Goal: Complete application form

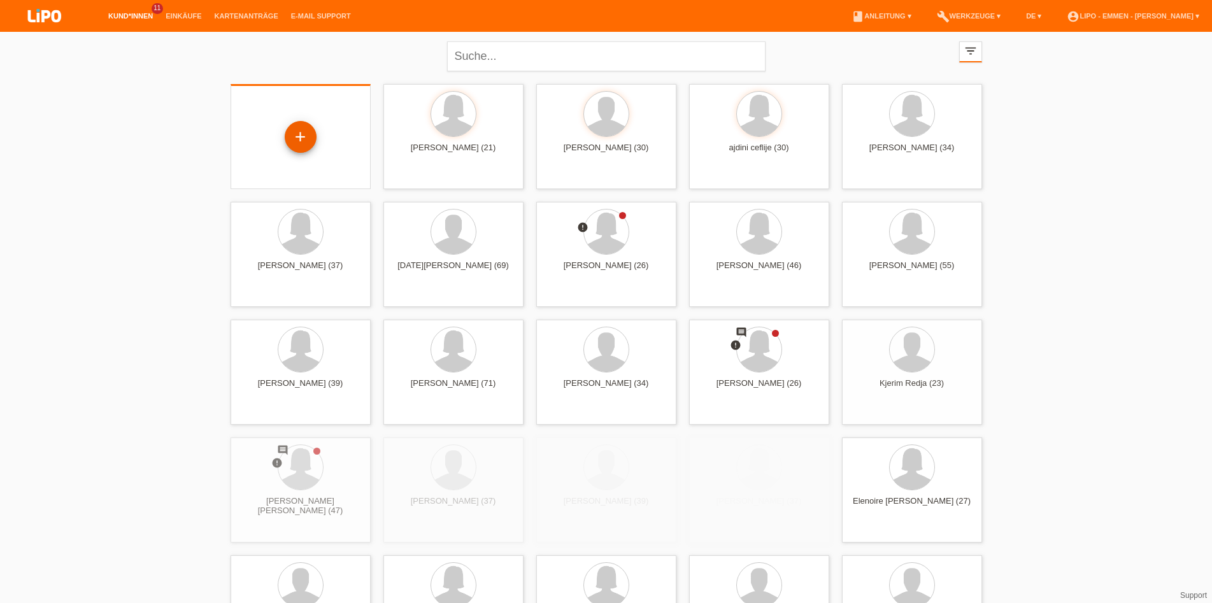
click at [309, 142] on div "+" at bounding box center [300, 137] width 31 height 22
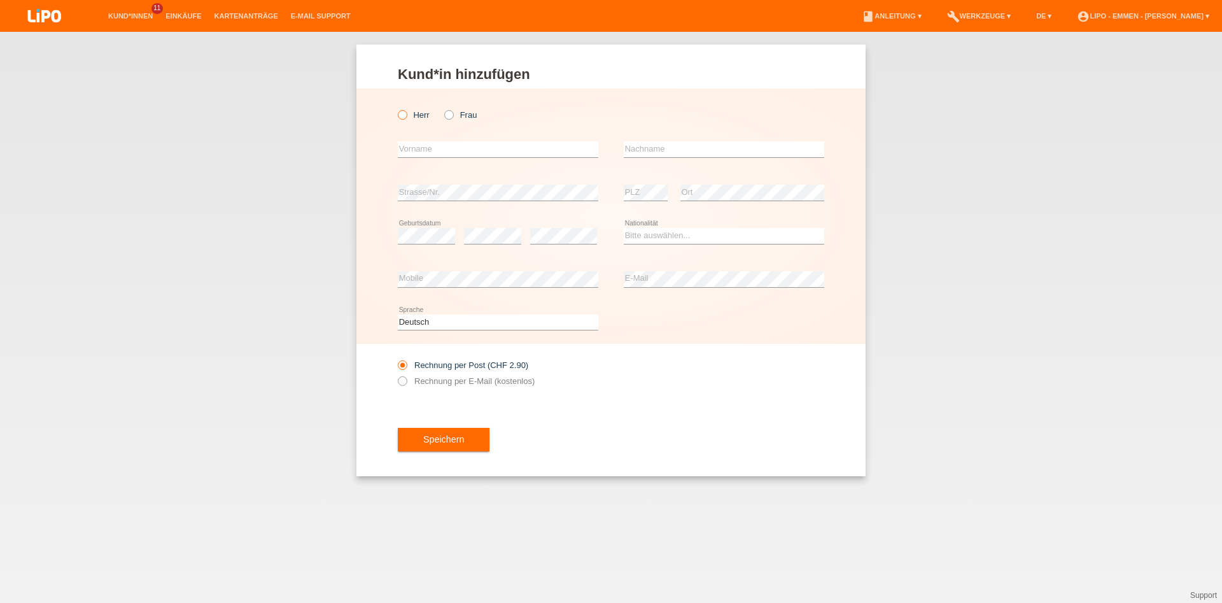
click at [409, 113] on label "Herr" at bounding box center [414, 115] width 32 height 10
click at [406, 113] on input "Herr" at bounding box center [402, 114] width 8 height 8
radio input "true"
click at [419, 147] on input "text" at bounding box center [498, 149] width 201 height 16
type input "[PERSON_NAME]"
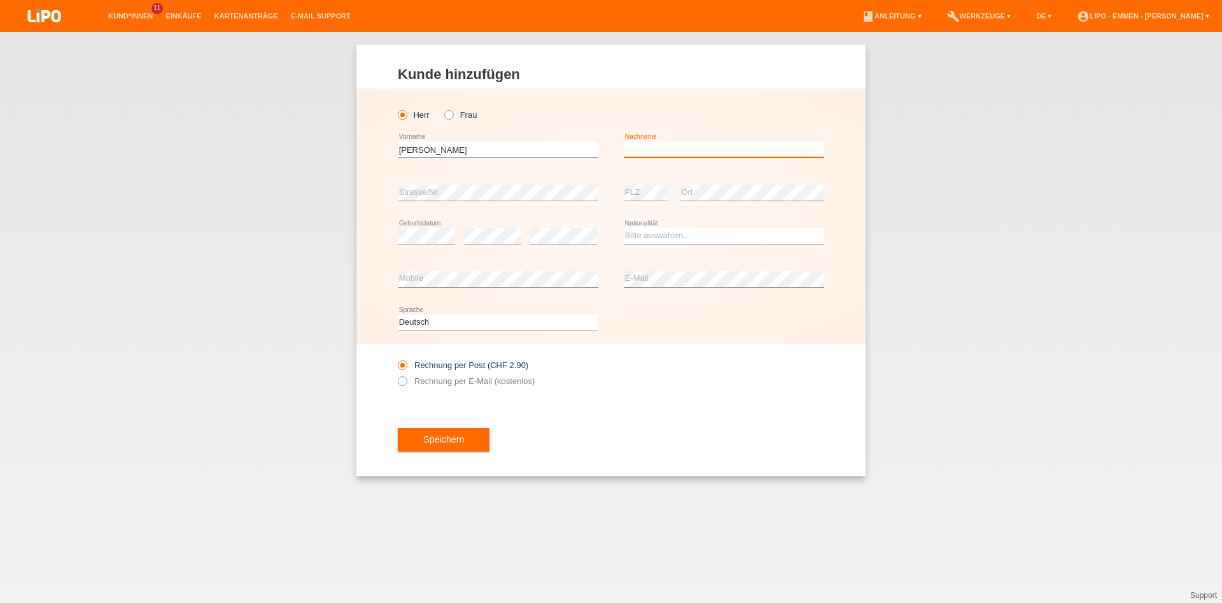
click at [700, 153] on input "text" at bounding box center [724, 149] width 201 height 16
type input "[PERSON_NAME]"
click at [494, 245] on div "error" at bounding box center [492, 236] width 57 height 43
click at [624, 228] on select "Bitte auswählen... Schweiz Deutschland Liechtenstein Österreich ------------ Af…" at bounding box center [724, 235] width 201 height 15
select select "CH"
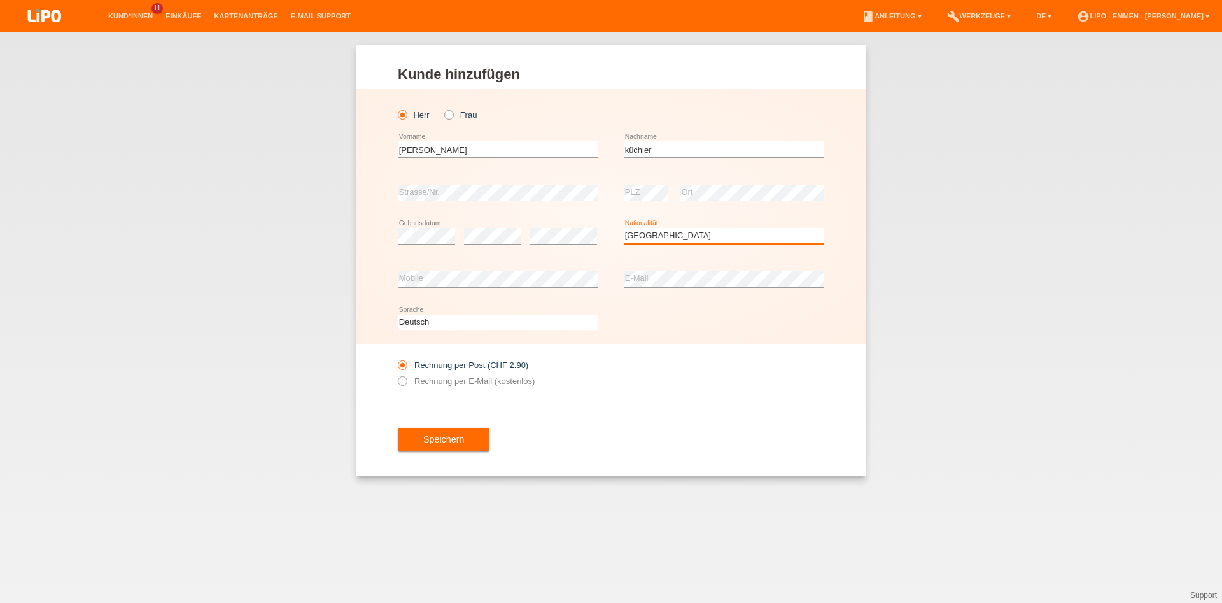
click at [0, 0] on option "Schweiz" at bounding box center [0, 0] width 0 height 0
click at [454, 442] on span "Speichern" at bounding box center [443, 439] width 41 height 10
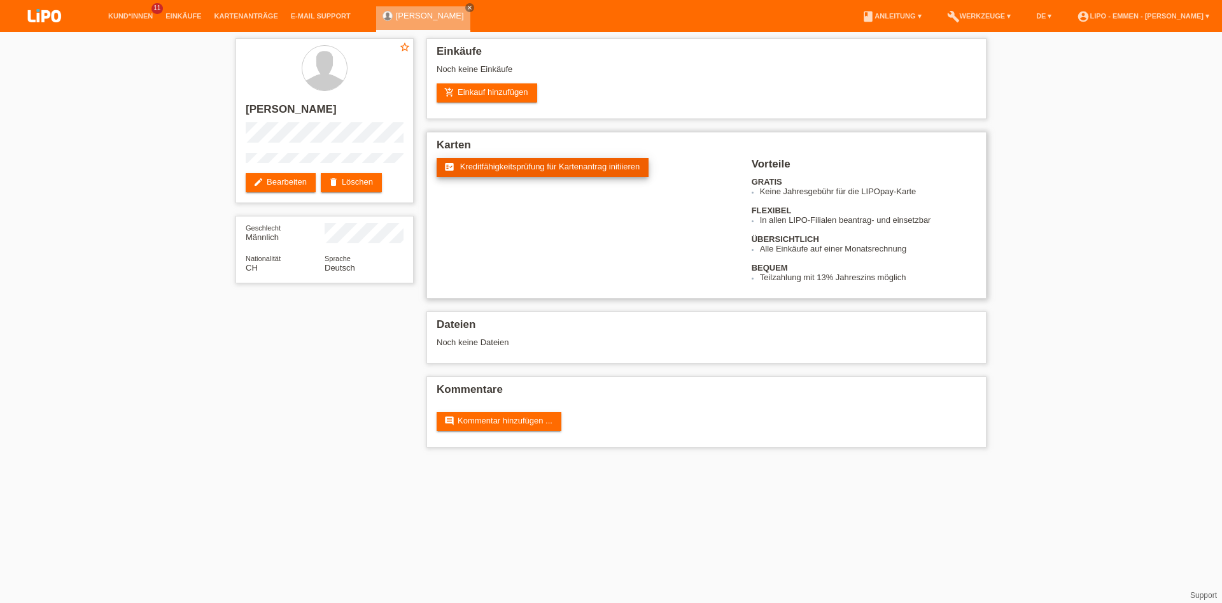
click at [516, 171] on span "Kreditfähigkeitsprüfung für Kartenantrag initiieren" at bounding box center [550, 167] width 180 height 10
